Goal: Communication & Community: Answer question/provide support

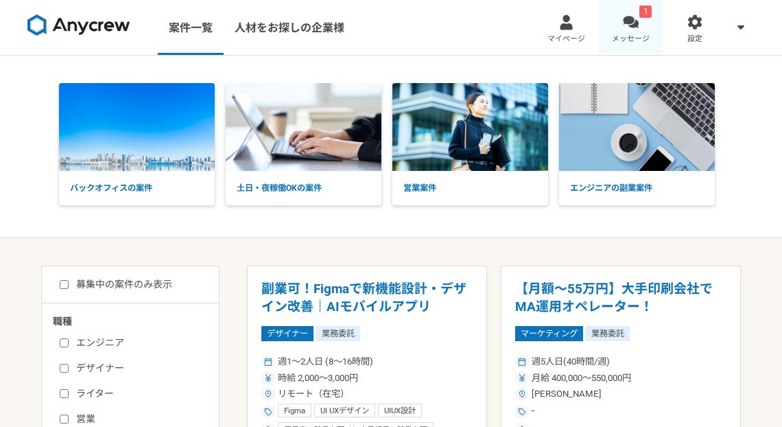
click at [631, 20] on div at bounding box center [631, 22] width 16 height 16
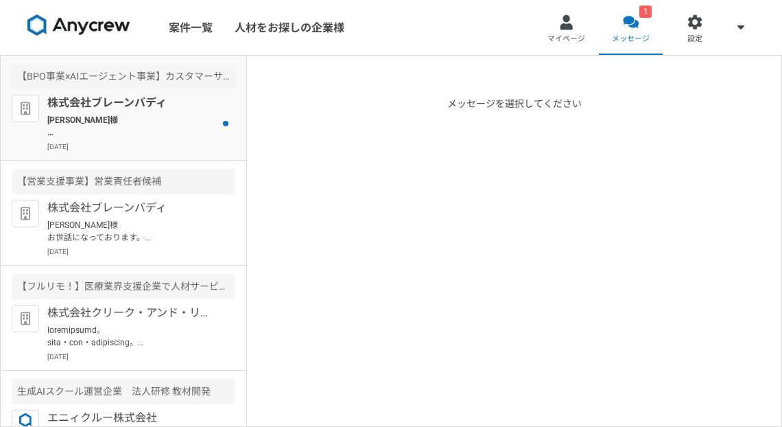
click at [184, 103] on p "株式会社ブレーンバディ" at bounding box center [131, 103] width 169 height 16
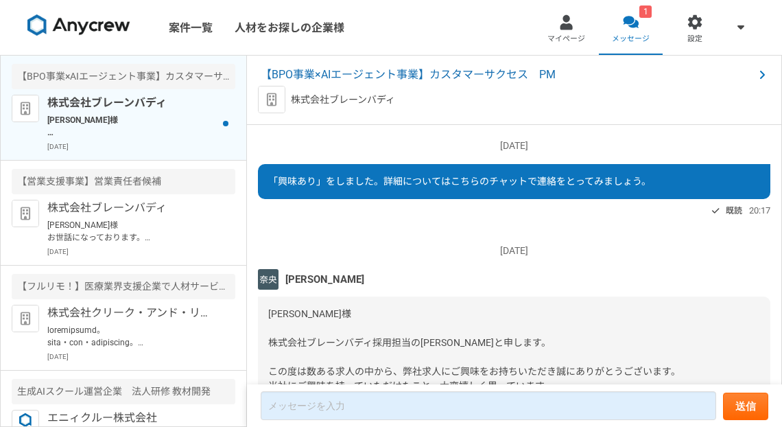
scroll to position [564, 0]
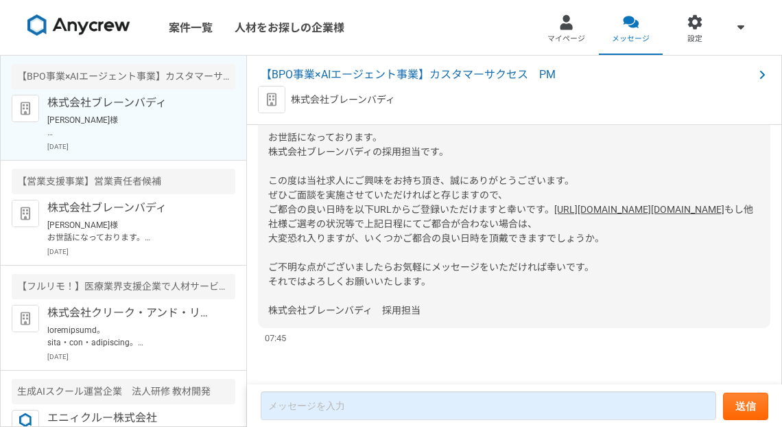
click at [554, 204] on link "[URL][DOMAIN_NAME][DOMAIN_NAME]" at bounding box center [639, 209] width 170 height 11
click at [579, 34] on span "マイページ" at bounding box center [566, 39] width 38 height 11
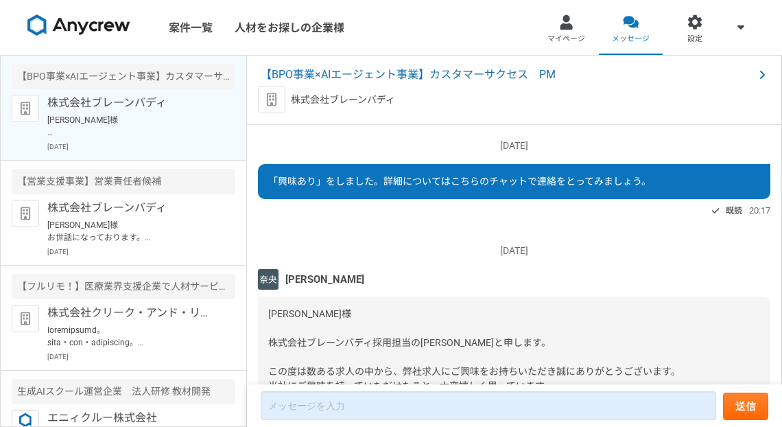
scroll to position [564, 0]
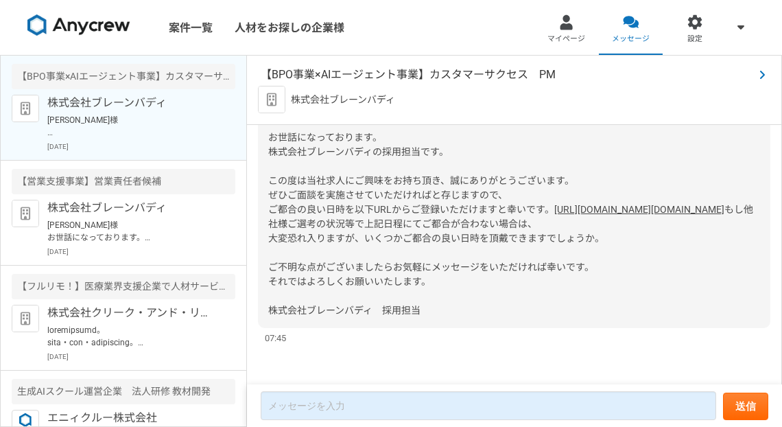
click at [407, 78] on span "【BPO事業×AIエージェント事業】カスタマーサクセス　PM" at bounding box center [507, 75] width 493 height 16
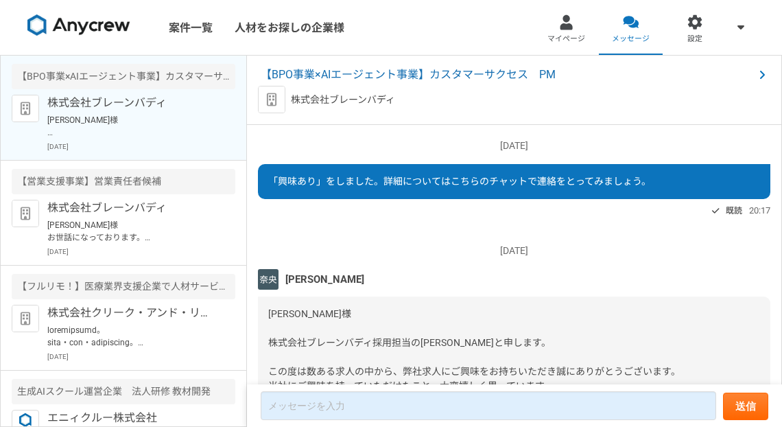
scroll to position [564, 0]
